Goal: Navigation & Orientation: Find specific page/section

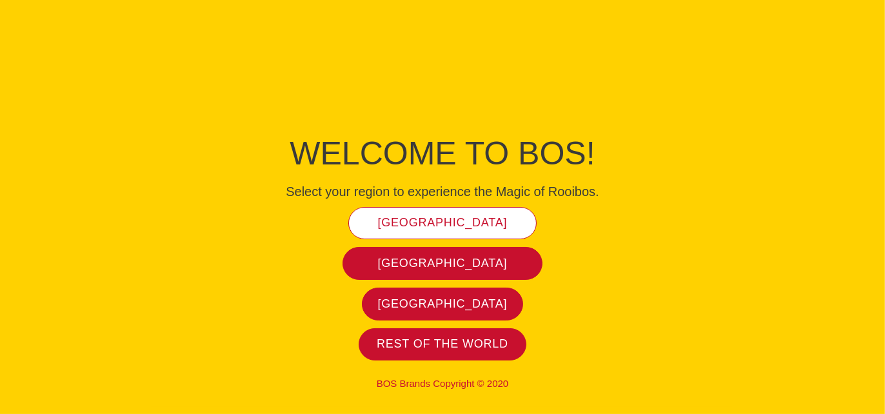
click at [461, 218] on span "[GEOGRAPHIC_DATA]" at bounding box center [443, 223] width 130 height 15
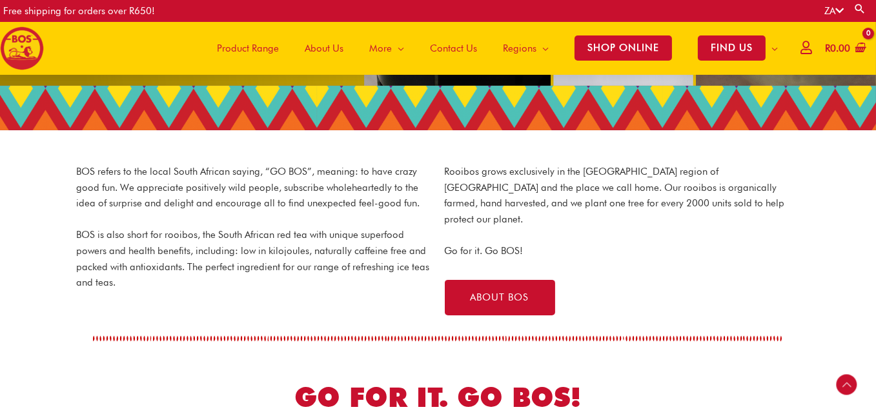
scroll to position [316, 0]
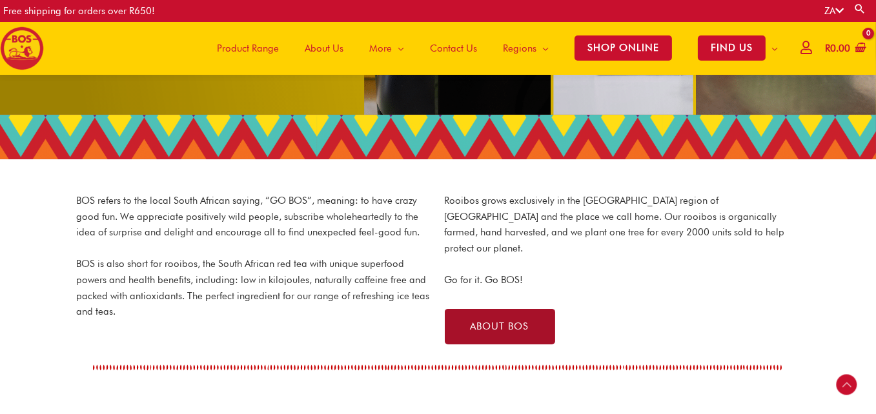
click at [503, 309] on link "ABOUT BOS" at bounding box center [500, 326] width 110 height 35
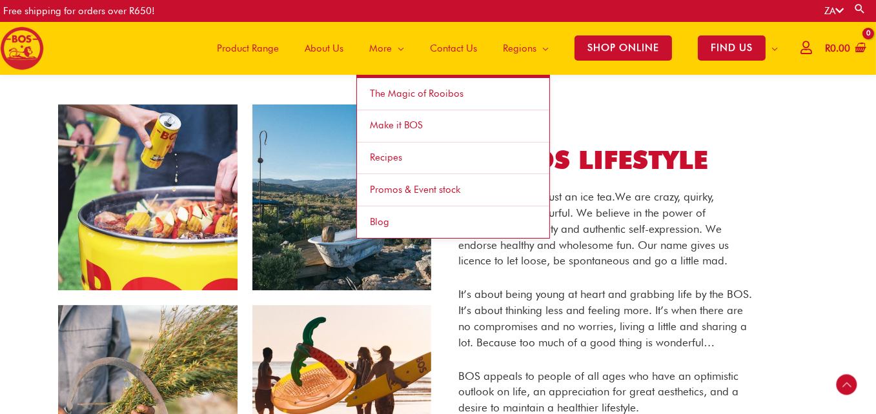
scroll to position [581, 0]
